Goal: Use online tool/utility: Utilize a website feature to perform a specific function

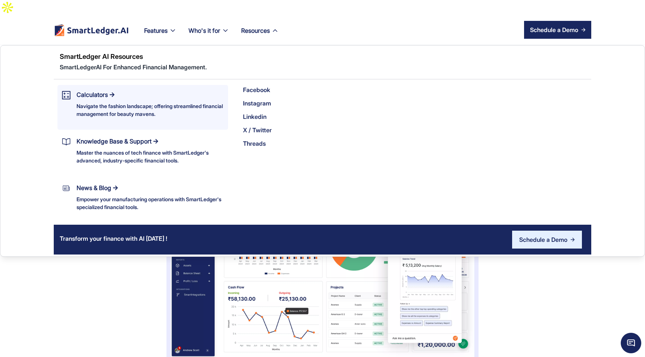
click at [168, 90] on div "Calculators Navigate the fashion landscape; offering streamlined financial mana…" at bounding box center [149, 104] width 147 height 28
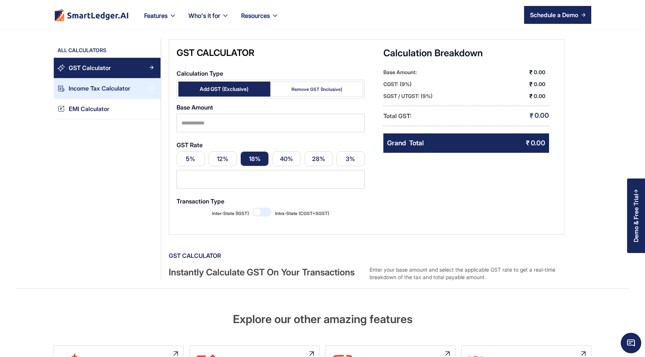
click at [68, 86] on div "Income Tax Calculator" at bounding box center [111, 89] width 92 height 10
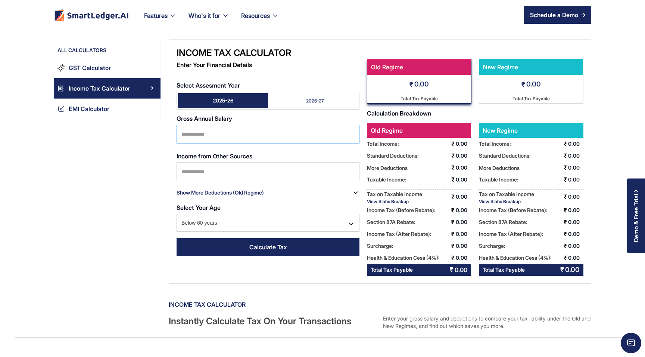
click at [205, 129] on input "Select Assesment Year" at bounding box center [267, 134] width 183 height 19
click at [145, 160] on div "All Calculators GST Calculator Income Tax Calculator EMI Calculator" at bounding box center [107, 184] width 107 height 291
click at [201, 122] on div "Gross Annual Salary" at bounding box center [267, 131] width 183 height 32
click at [200, 126] on input "Select Assesment Year" at bounding box center [267, 134] width 183 height 19
click at [147, 170] on div "All Calculators GST Calculator Income Tax Calculator EMI Calculator" at bounding box center [107, 184] width 107 height 291
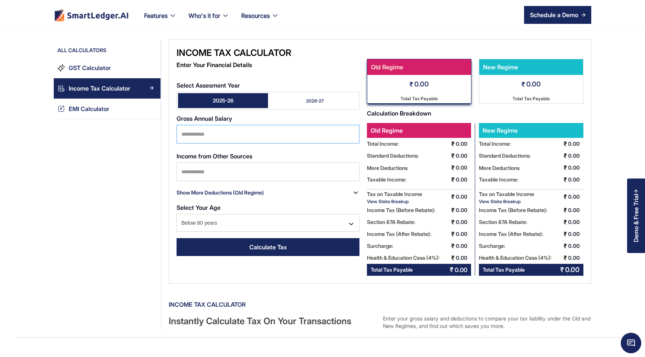
click at [214, 141] on input "Select Assesment Year" at bounding box center [267, 134] width 183 height 19
click at [136, 159] on div "All Calculators GST Calculator Income Tax Calculator EMI Calculator" at bounding box center [107, 184] width 107 height 291
click at [198, 165] on input "Income from Other Sources" at bounding box center [267, 172] width 183 height 19
click at [197, 134] on input "Select Assesment Year" at bounding box center [267, 134] width 183 height 19
click at [166, 109] on div "Income Tax Calculator Enter Your Financial Details Select Assesment Year 2025-2…" at bounding box center [376, 184] width 430 height 291
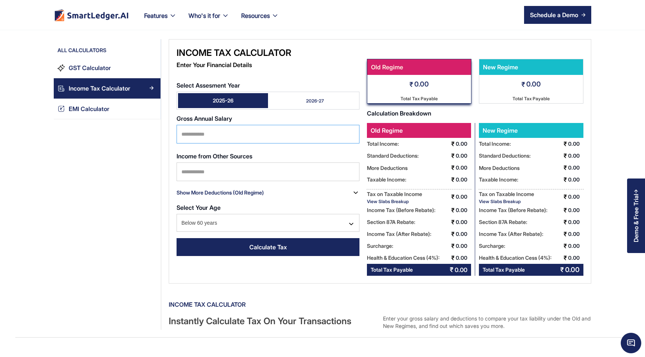
click at [194, 140] on input "Select Assesment Year" at bounding box center [267, 134] width 183 height 19
click at [196, 165] on input "Income from Other Sources" at bounding box center [267, 172] width 183 height 19
click at [197, 130] on input "Select Assesment Year" at bounding box center [267, 134] width 183 height 19
click at [200, 116] on strong "Gross Annual Salary" at bounding box center [204, 118] width 56 height 7
click at [200, 125] on input "Select Assesment Year" at bounding box center [267, 134] width 183 height 19
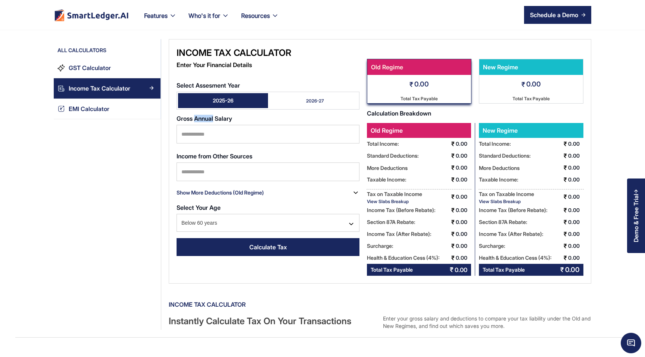
click at [200, 116] on strong "Gross Annual Salary" at bounding box center [204, 118] width 56 height 7
click at [200, 125] on input "Select Assesment Year" at bounding box center [267, 134] width 183 height 19
click at [200, 116] on strong "Gross Annual Salary" at bounding box center [204, 118] width 56 height 7
click at [200, 125] on input "Select Assesment Year" at bounding box center [267, 134] width 183 height 19
click at [199, 129] on input "Select Assesment Year" at bounding box center [267, 134] width 183 height 19
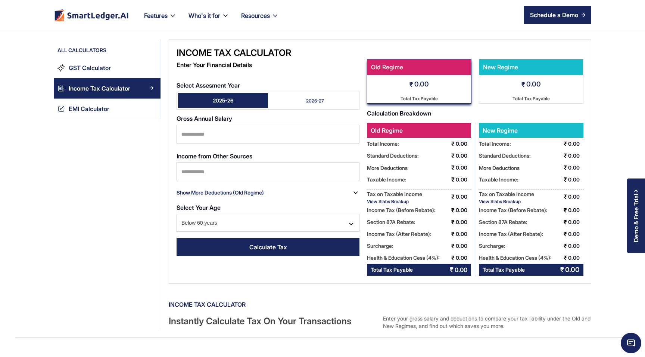
click at [199, 120] on strong "Gross Annual Salary" at bounding box center [204, 118] width 56 height 7
click at [199, 125] on input "Select Assesment Year" at bounding box center [267, 134] width 183 height 19
click at [199, 120] on strong "Gross Annual Salary" at bounding box center [204, 118] width 56 height 7
click at [199, 125] on input "Select Assesment Year" at bounding box center [267, 134] width 183 height 19
click at [199, 120] on strong "Gross Annual Salary" at bounding box center [204, 118] width 56 height 7
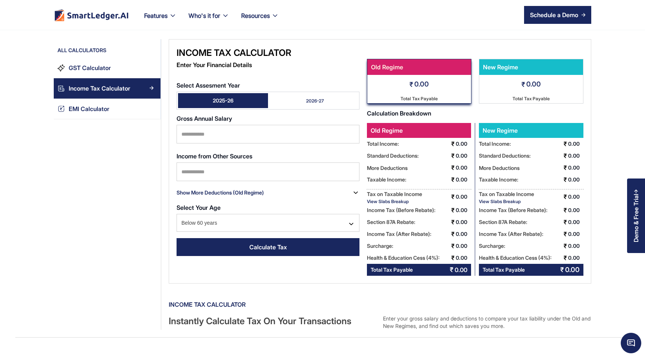
click at [199, 125] on input "Select Assesment Year" at bounding box center [267, 134] width 183 height 19
click at [199, 129] on input "Select Assesment Year" at bounding box center [267, 134] width 183 height 19
click at [184, 195] on div "Show More Deductions (Old Regime)" at bounding box center [219, 192] width 87 height 12
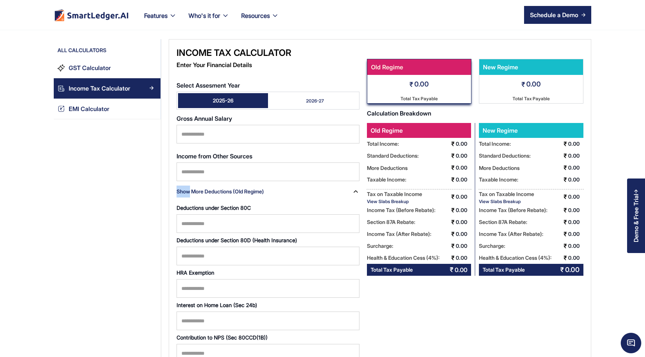
click at [184, 195] on div "Show More Deductions (Old Regime)" at bounding box center [219, 192] width 87 height 12
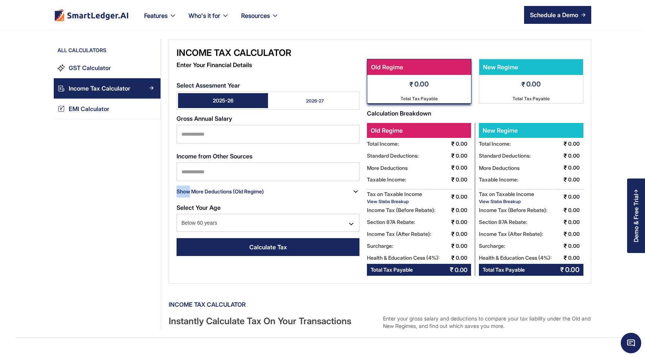
click at [184, 195] on div "Show More Deductions (Old Regime)" at bounding box center [219, 192] width 87 height 12
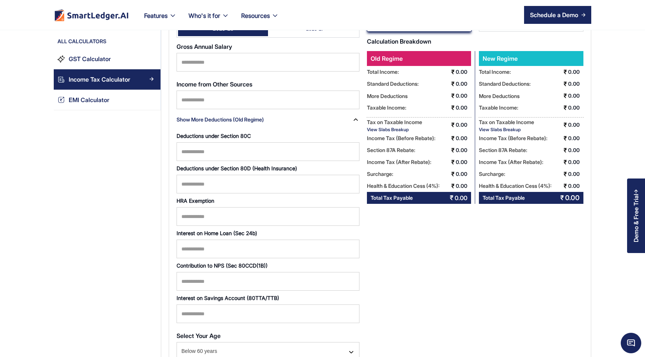
scroll to position [82, 0]
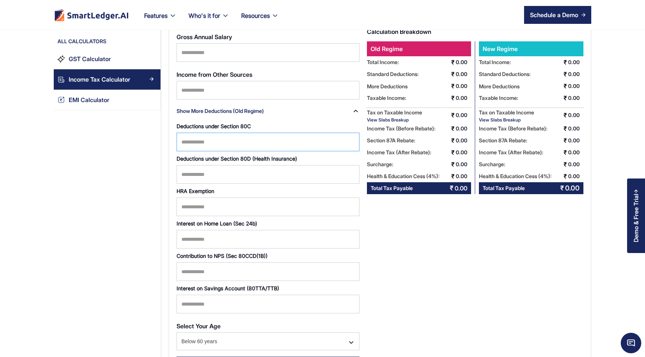
click at [198, 147] on input "Deductions under Section 80C" at bounding box center [267, 142] width 183 height 19
click at [145, 152] on div "All Calculators GST Calculator Income Tax Calculator EMI Calculator" at bounding box center [107, 199] width 107 height 484
click at [222, 174] on input "Deductions under Section 80D (Health Insurance)" at bounding box center [267, 174] width 183 height 19
click at [135, 185] on div "All Calculators GST Calculator Income Tax Calculator EMI Calculator" at bounding box center [107, 199] width 107 height 484
click at [190, 209] on input "HRA Exemption" at bounding box center [267, 207] width 183 height 19
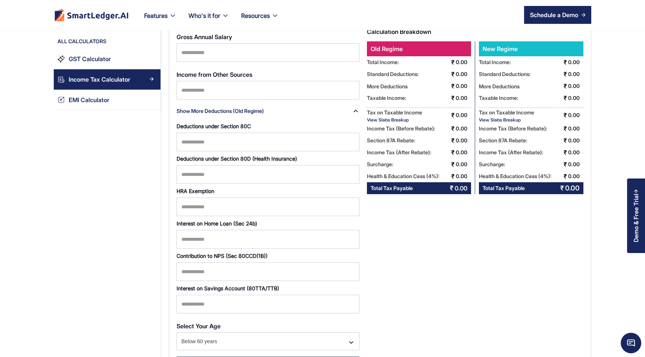
click at [151, 203] on div "All Calculators GST Calculator Income Tax Calculator EMI Calculator" at bounding box center [107, 199] width 107 height 484
click at [220, 241] on input "Interest on Home Loan (Sec 24b)" at bounding box center [267, 239] width 183 height 19
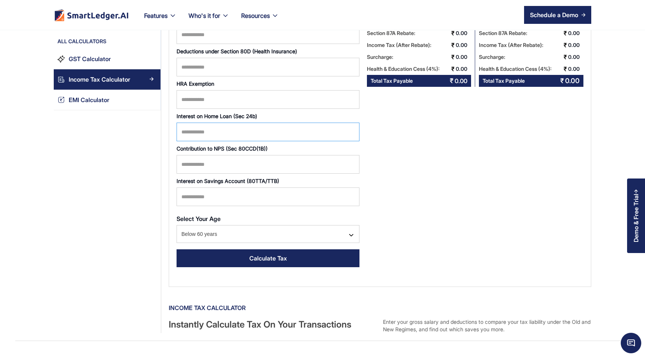
scroll to position [206, 0]
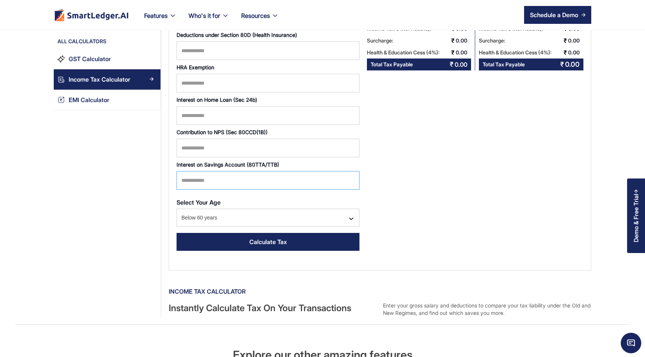
click at [234, 174] on input "Interest on Savings Account (80TTA/TTB)" at bounding box center [267, 180] width 183 height 19
click at [124, 163] on div "All Calculators GST Calculator Income Tax Calculator EMI Calculator" at bounding box center [107, 76] width 107 height 484
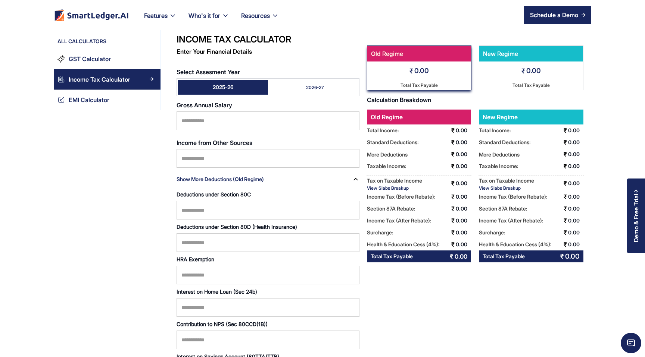
scroll to position [0, 0]
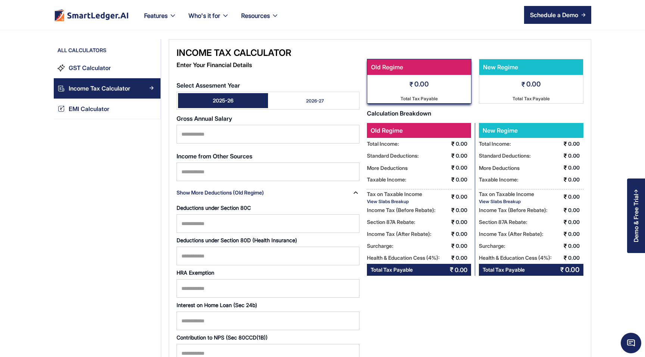
click at [226, 84] on label "Select Assesment Year" at bounding box center [267, 85] width 183 height 7
click at [226, 125] on input "Select Assesment Year" at bounding box center [267, 134] width 183 height 19
click at [226, 84] on label "Select Assesment Year" at bounding box center [267, 85] width 183 height 7
click at [226, 125] on input "Select Assesment Year" at bounding box center [267, 134] width 183 height 19
click at [226, 84] on label "Select Assesment Year" at bounding box center [267, 85] width 183 height 7
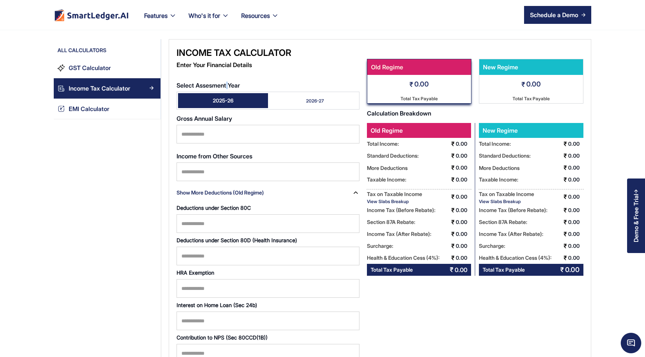
click at [226, 125] on input "Select Assesment Year" at bounding box center [267, 134] width 183 height 19
click at [226, 84] on label "Select Assesment Year" at bounding box center [267, 85] width 183 height 7
click at [226, 125] on input "Select Assesment Year" at bounding box center [267, 134] width 183 height 19
click at [226, 84] on label "Select Assesment Year" at bounding box center [267, 85] width 183 height 7
click at [226, 125] on input "Select Assesment Year" at bounding box center [267, 134] width 183 height 19
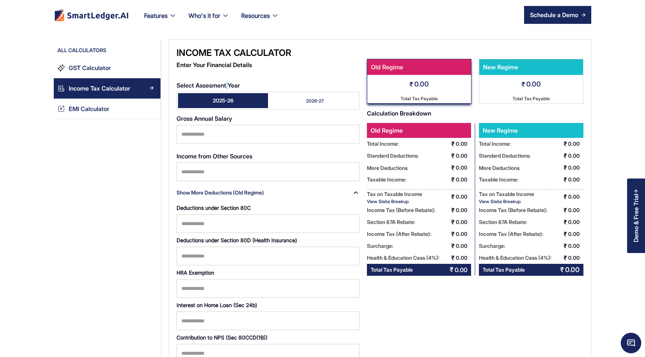
click at [226, 84] on label "Select Assesment Year" at bounding box center [267, 85] width 183 height 7
click at [226, 125] on input "Select Assesment Year" at bounding box center [267, 134] width 183 height 19
click at [249, 87] on label "Select Assesment Year" at bounding box center [267, 85] width 183 height 7
click at [249, 125] on input "Select Assesment Year" at bounding box center [267, 134] width 183 height 19
click at [249, 87] on label "Select Assesment Year" at bounding box center [267, 85] width 183 height 7
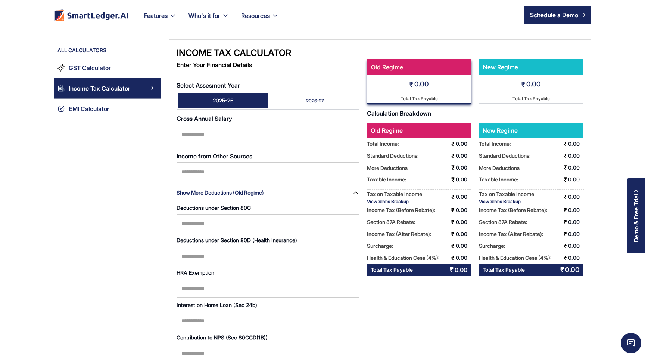
click at [249, 125] on input "Select Assesment Year" at bounding box center [267, 134] width 183 height 19
click at [249, 87] on label "Select Assesment Year" at bounding box center [267, 85] width 183 height 7
click at [249, 125] on input "Select Assesment Year" at bounding box center [267, 134] width 183 height 19
click at [249, 87] on label "Select Assesment Year" at bounding box center [267, 85] width 183 height 7
click at [249, 125] on input "Select Assesment Year" at bounding box center [267, 134] width 183 height 19
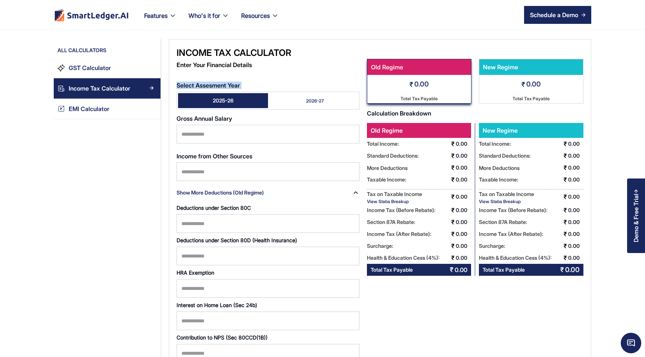
click at [339, 96] on link "2026-27" at bounding box center [313, 100] width 90 height 15
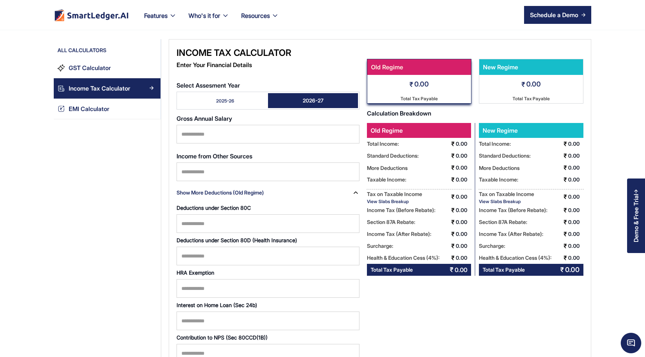
click at [246, 107] on link "2025-26" at bounding box center [223, 100] width 90 height 15
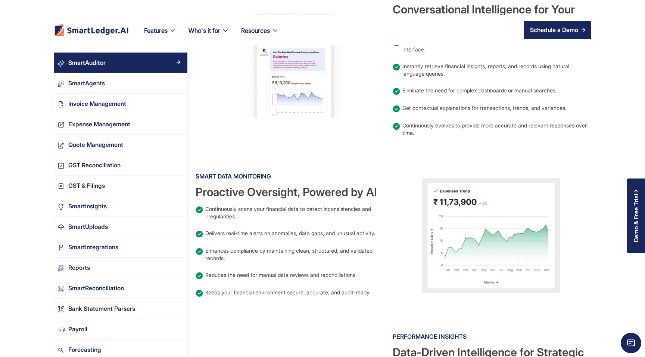
scroll to position [319, 0]
